Goal: Navigation & Orientation: Locate item on page

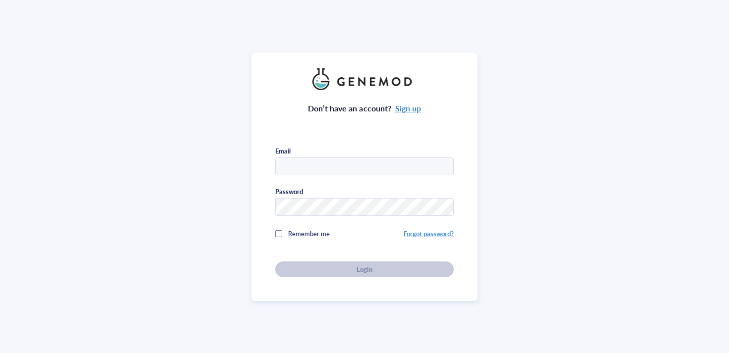
type input "[EMAIL_ADDRESS][DOMAIN_NAME]"
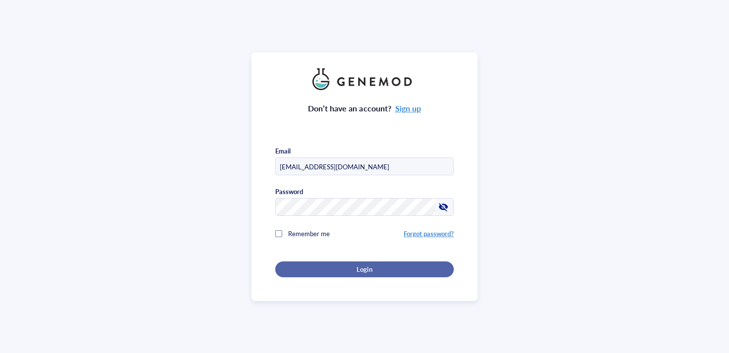
click at [298, 268] on div "Login" at bounding box center [364, 269] width 147 height 9
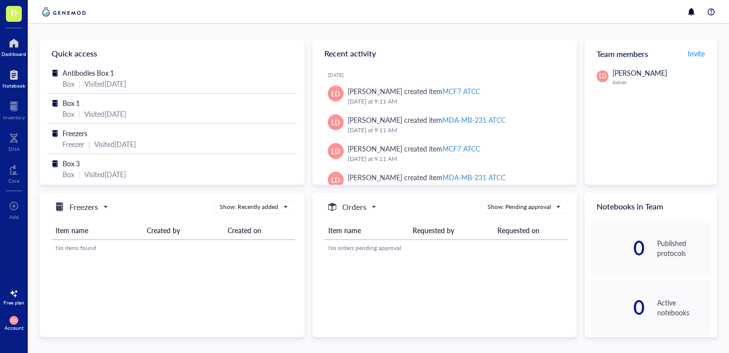
click at [13, 75] on div at bounding box center [13, 75] width 23 height 16
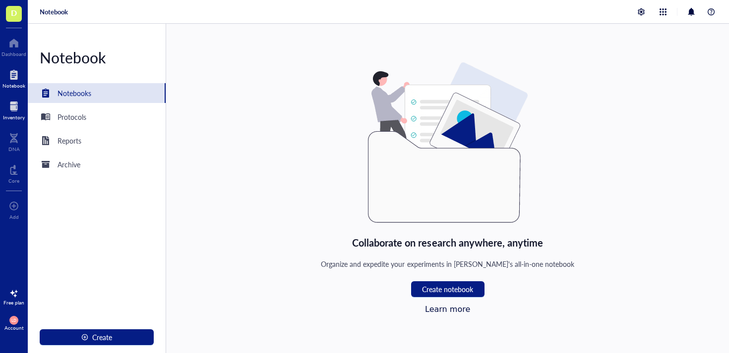
click at [16, 105] on div at bounding box center [14, 107] width 22 height 16
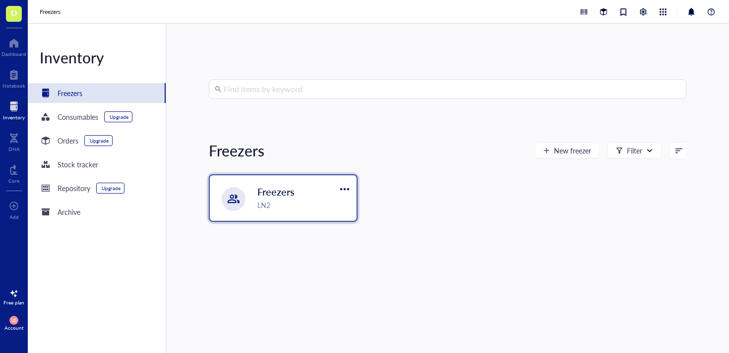
click at [257, 199] on div "Freezers LN2" at bounding box center [283, 198] width 147 height 46
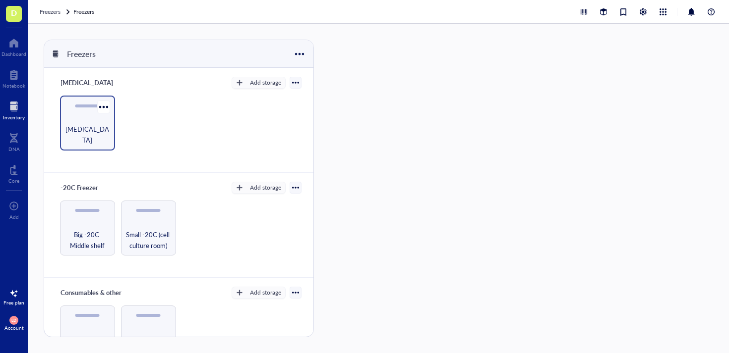
click at [92, 124] on div "[MEDICAL_DATA]" at bounding box center [87, 135] width 45 height 22
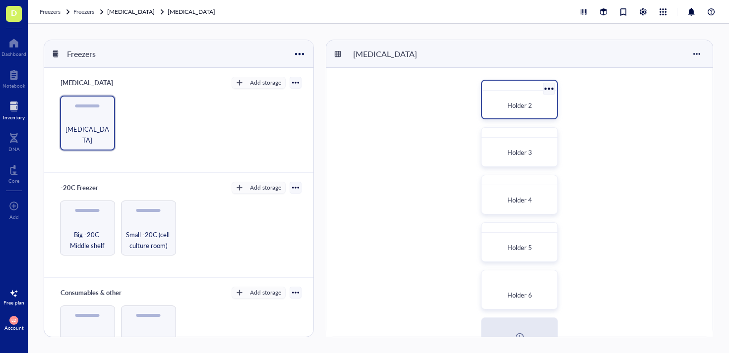
click at [504, 109] on div "Holder 2" at bounding box center [519, 106] width 59 height 10
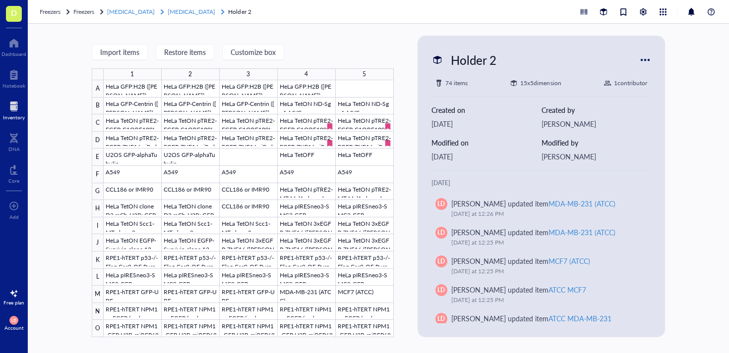
click at [189, 8] on span "[MEDICAL_DATA]" at bounding box center [192, 11] width 48 height 8
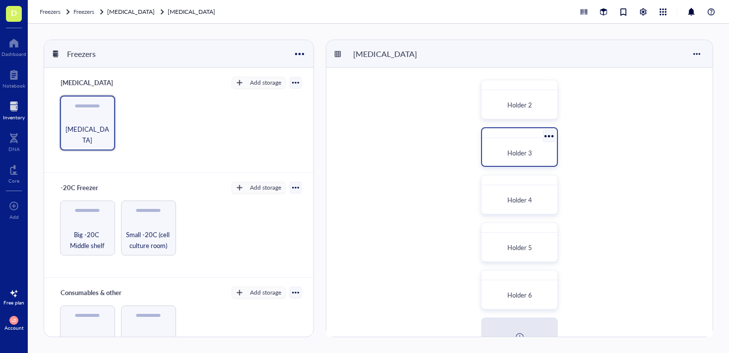
click at [542, 158] on div "Holder 3" at bounding box center [519, 153] width 67 height 22
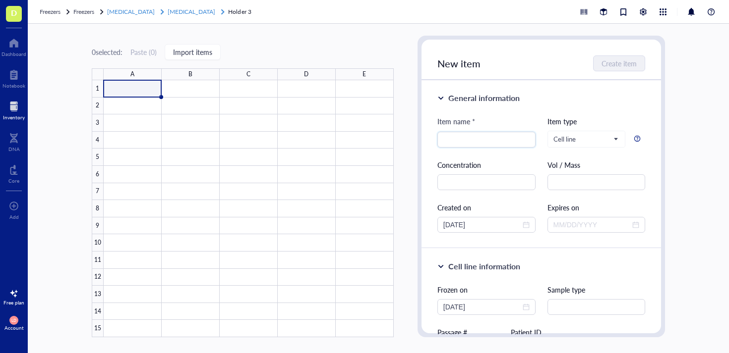
click at [190, 9] on span "[MEDICAL_DATA]" at bounding box center [192, 11] width 48 height 8
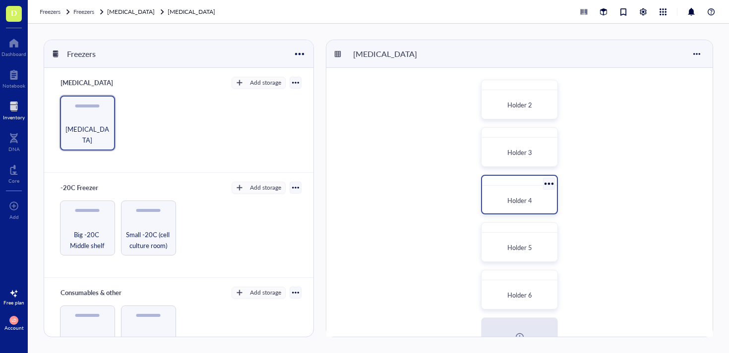
click at [532, 203] on div "Holder 4" at bounding box center [519, 201] width 59 height 10
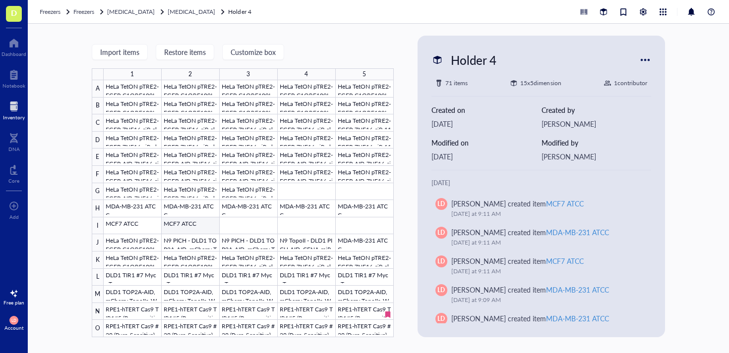
click at [181, 229] on div at bounding box center [249, 208] width 290 height 257
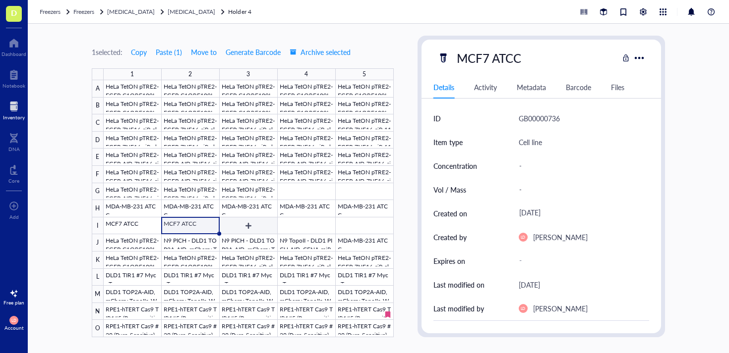
click at [231, 227] on div at bounding box center [249, 208] width 290 height 257
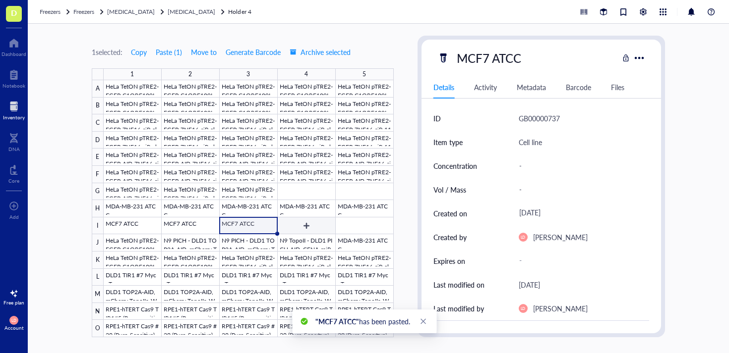
click at [300, 227] on div at bounding box center [249, 208] width 290 height 257
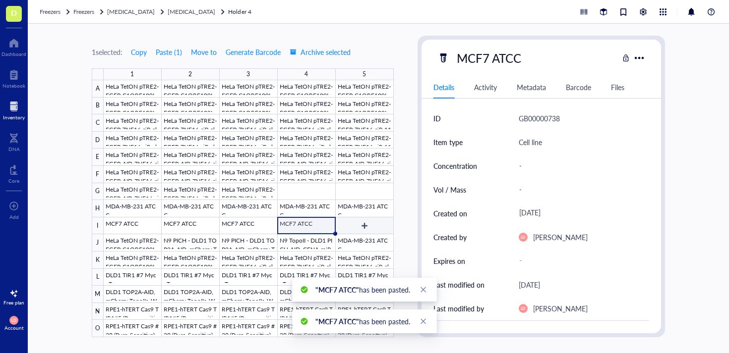
click at [359, 224] on div at bounding box center [249, 208] width 290 height 257
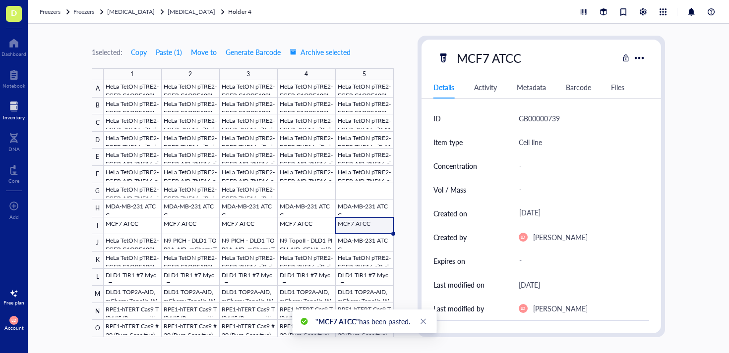
click at [406, 69] on div "1 selected: Copy Paste ( 1 ) Move to Generate Barcode Archive selected 1 2 3 4 …" at bounding box center [378, 189] width 701 height 330
